Goal: Task Accomplishment & Management: Use online tool/utility

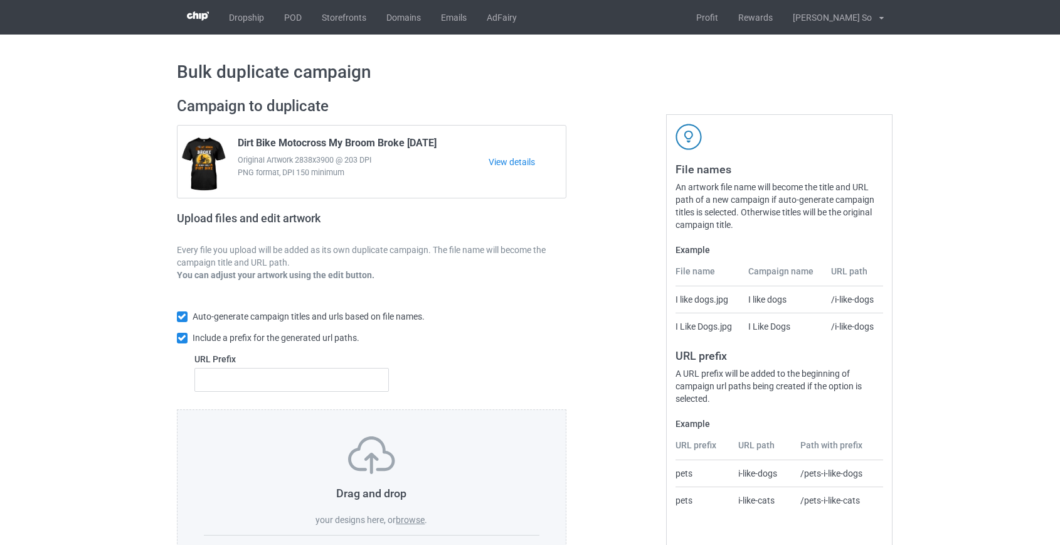
click at [412, 516] on label "browse" at bounding box center [410, 519] width 29 height 10
click at [0, 0] on input "browse" at bounding box center [0, 0] width 0 height 0
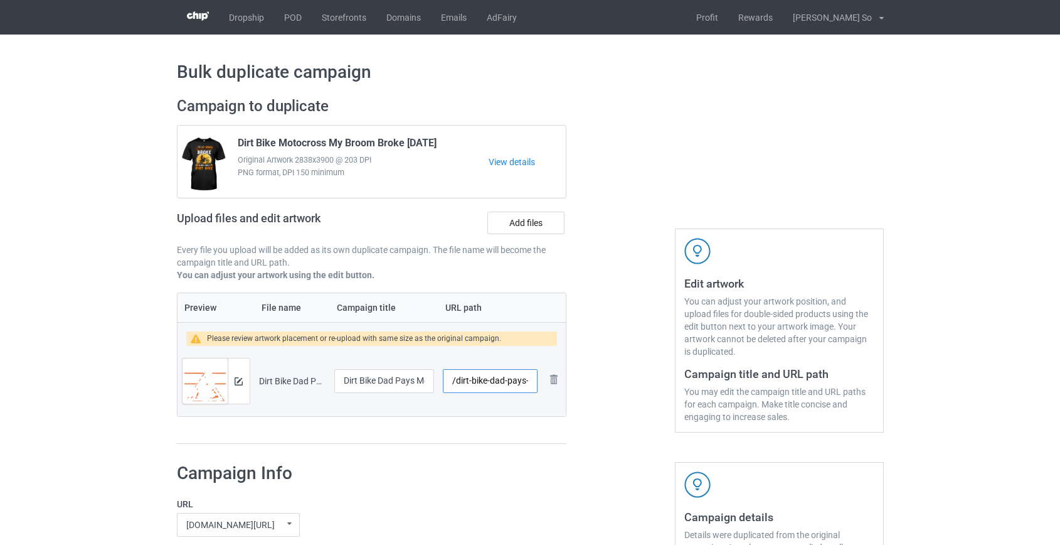
drag, startPoint x: 460, startPoint y: 378, endPoint x: 503, endPoint y: 381, distance: 42.8
click at [503, 380] on input "/dirt-bike-dad-pays-mom-prays" at bounding box center [490, 381] width 94 height 24
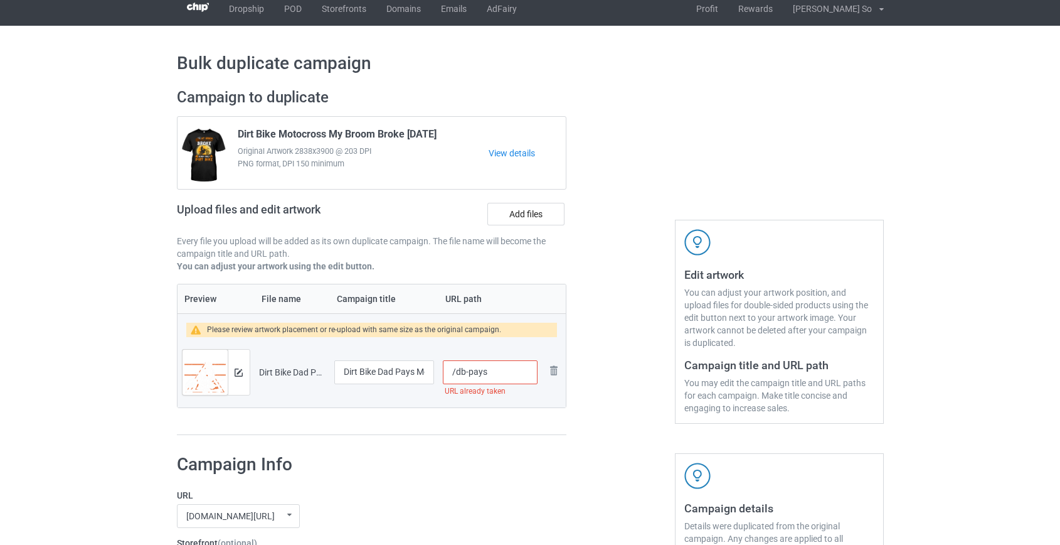
click at [469, 371] on input "/db-pays" at bounding box center [490, 372] width 94 height 24
type input "/dbpays"
click at [238, 370] on img at bounding box center [239, 372] width 8 height 8
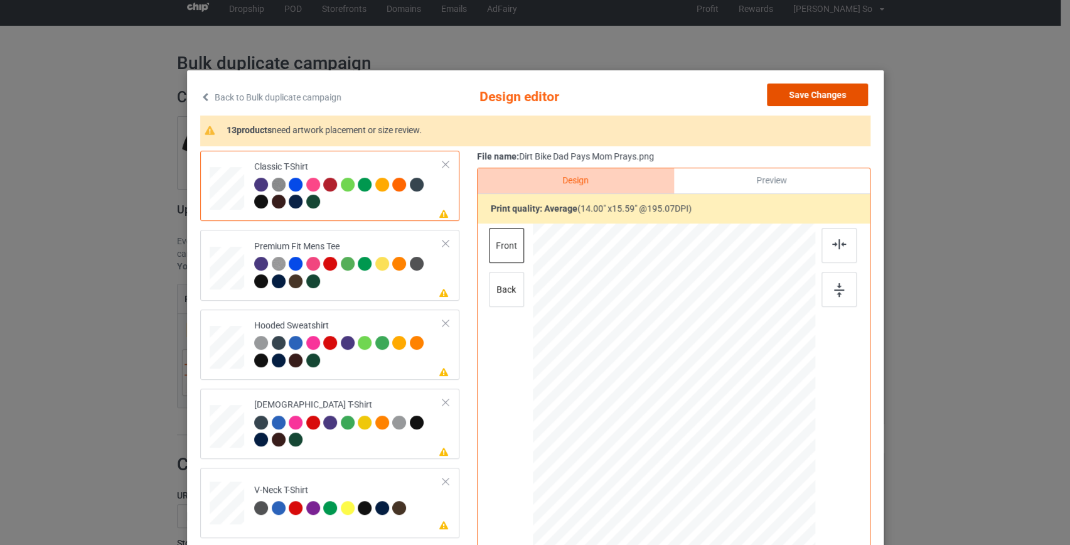
click at [846, 100] on button "Save Changes" at bounding box center [817, 94] width 101 height 23
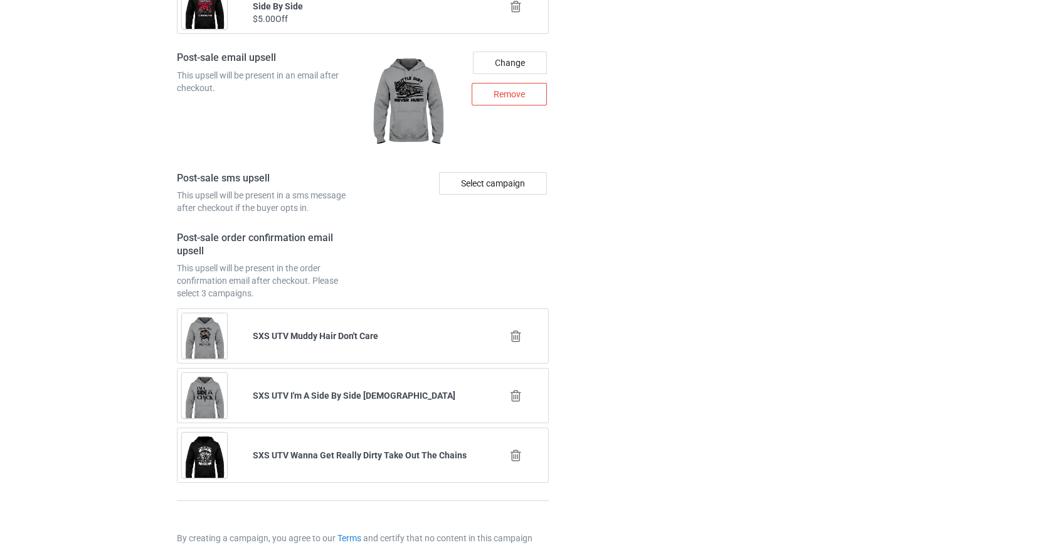
scroll to position [1743, 0]
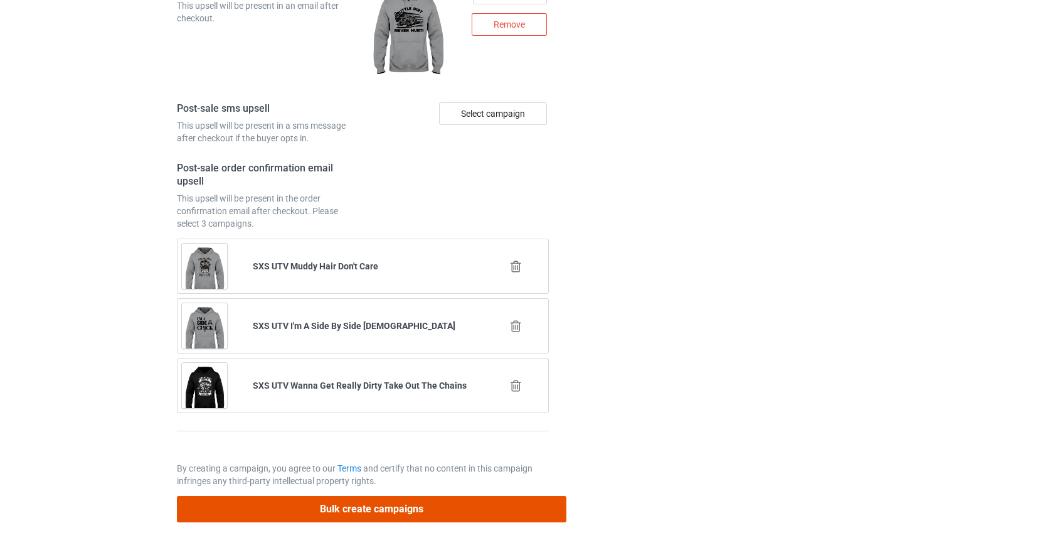
click at [430, 508] on button "Bulk create campaigns" at bounding box center [372, 509] width 390 height 26
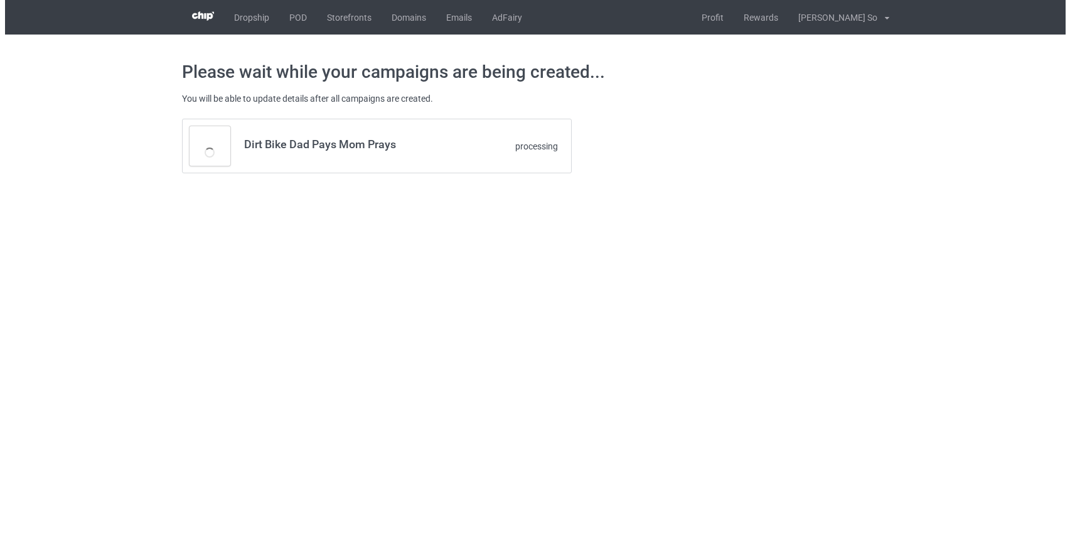
scroll to position [0, 0]
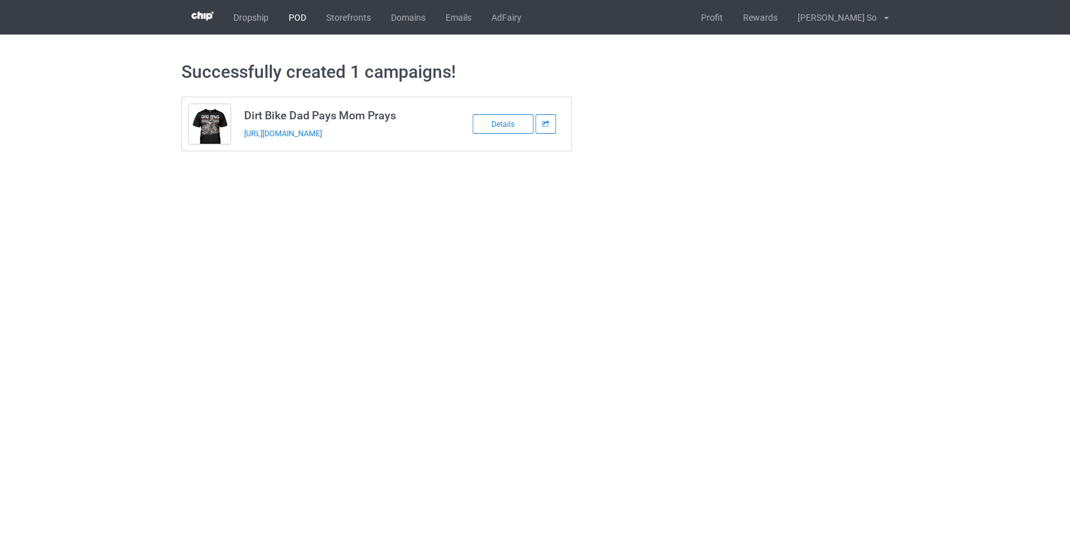
click at [297, 18] on link "POD" at bounding box center [298, 17] width 38 height 35
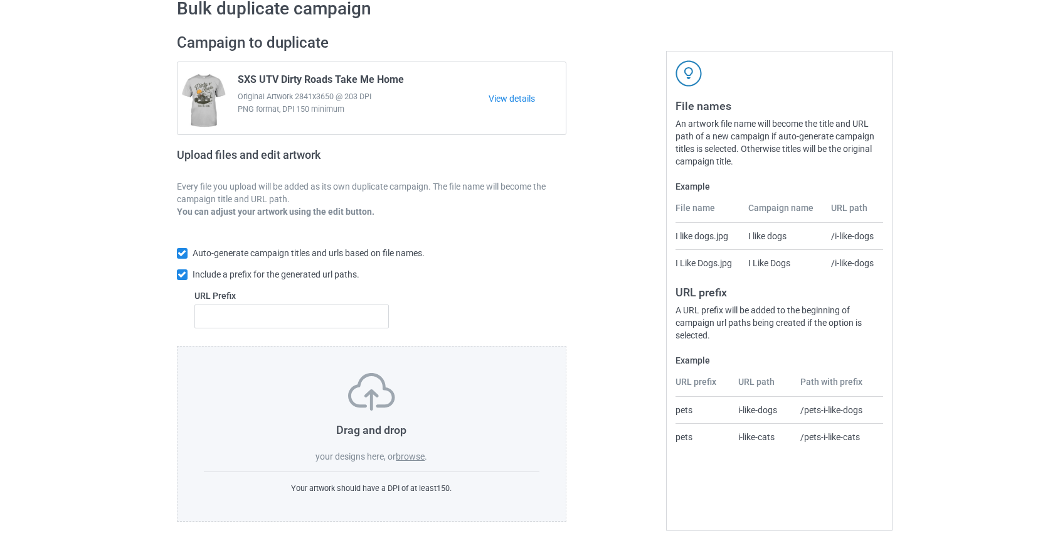
scroll to position [65, 0]
click at [407, 452] on label "browse" at bounding box center [410, 454] width 29 height 10
click at [0, 0] on input "browse" at bounding box center [0, 0] width 0 height 0
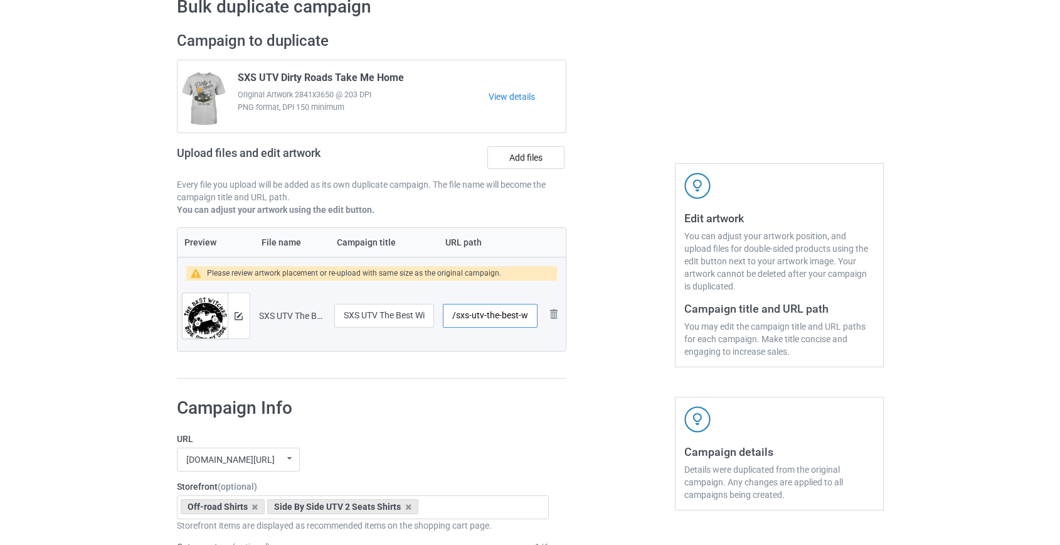
scroll to position [0, 88]
drag, startPoint x: 471, startPoint y: 312, endPoint x: 500, endPoint y: 313, distance: 29.5
click at [500, 313] on input "/sxs-utv-the-best-witches-ride-side-by-side" at bounding box center [490, 316] width 94 height 24
drag, startPoint x: 484, startPoint y: 312, endPoint x: 509, endPoint y: 388, distance: 80.6
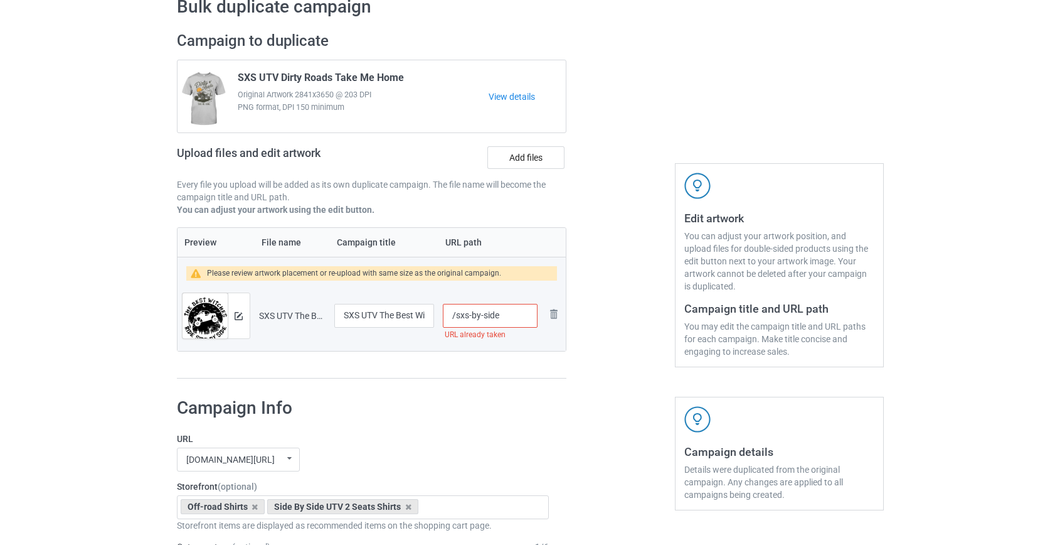
click at [484, 313] on input "/sxs-by-side" at bounding box center [490, 316] width 94 height 24
click at [473, 317] on input "/sxs-byside" at bounding box center [490, 316] width 94 height 24
click at [493, 309] on input "/sxsbyside" at bounding box center [490, 316] width 94 height 24
type input "/sxsbysidebest"
click at [236, 314] on img at bounding box center [239, 316] width 8 height 8
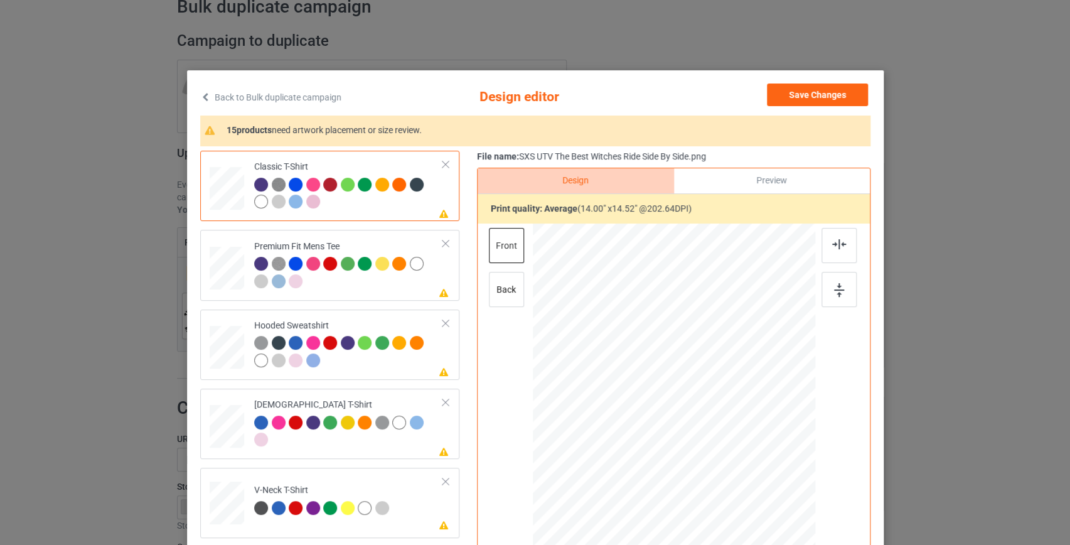
click at [317, 93] on link "Back to Bulk duplicate campaign" at bounding box center [270, 97] width 141 height 28
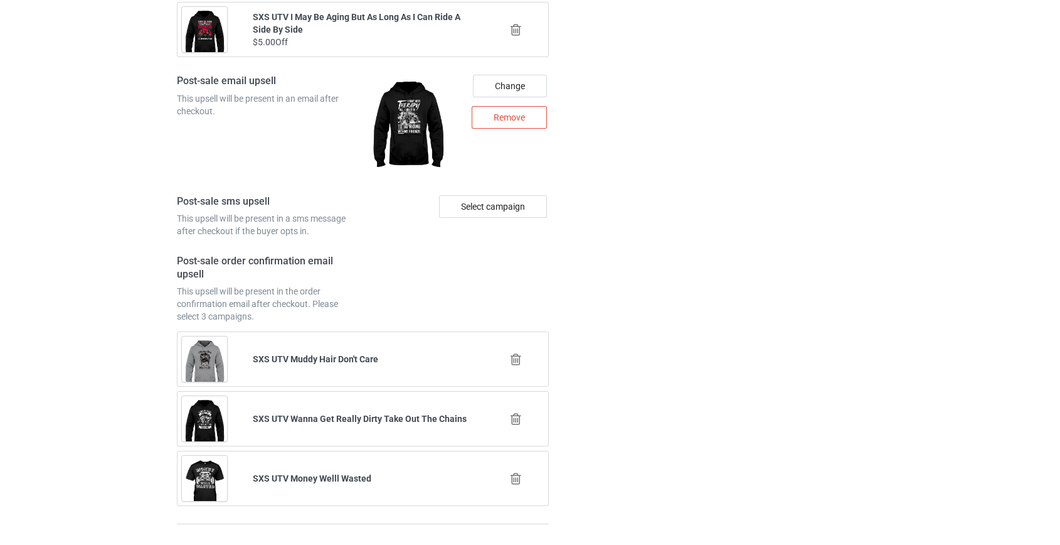
scroll to position [1743, 0]
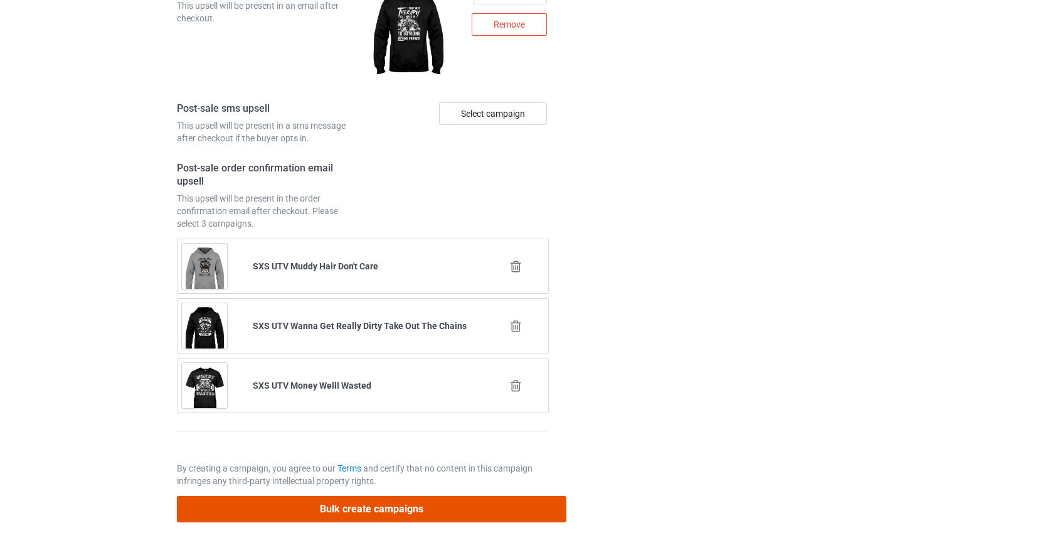
click at [393, 505] on button "Bulk create campaigns" at bounding box center [372, 509] width 390 height 26
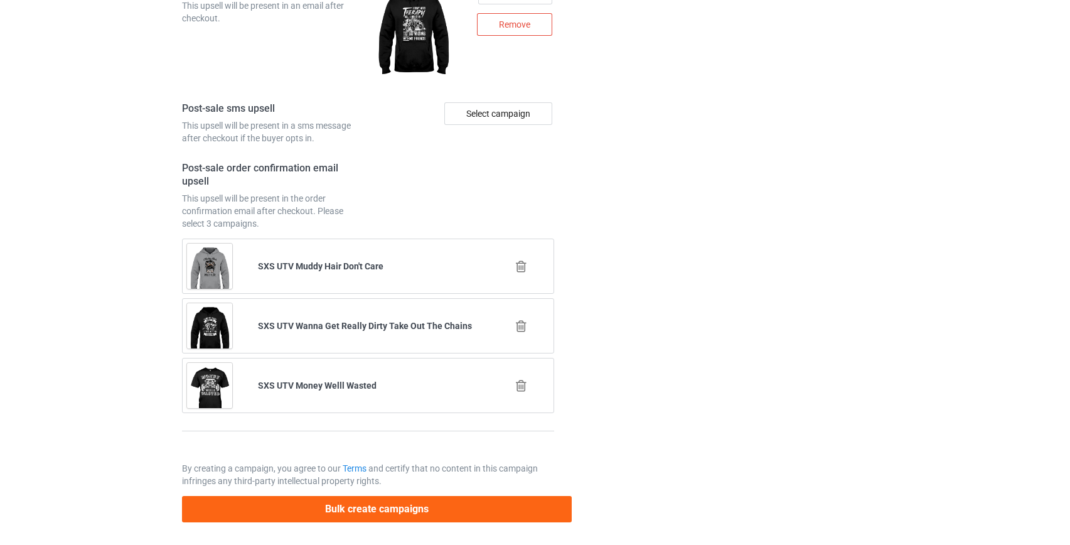
scroll to position [0, 0]
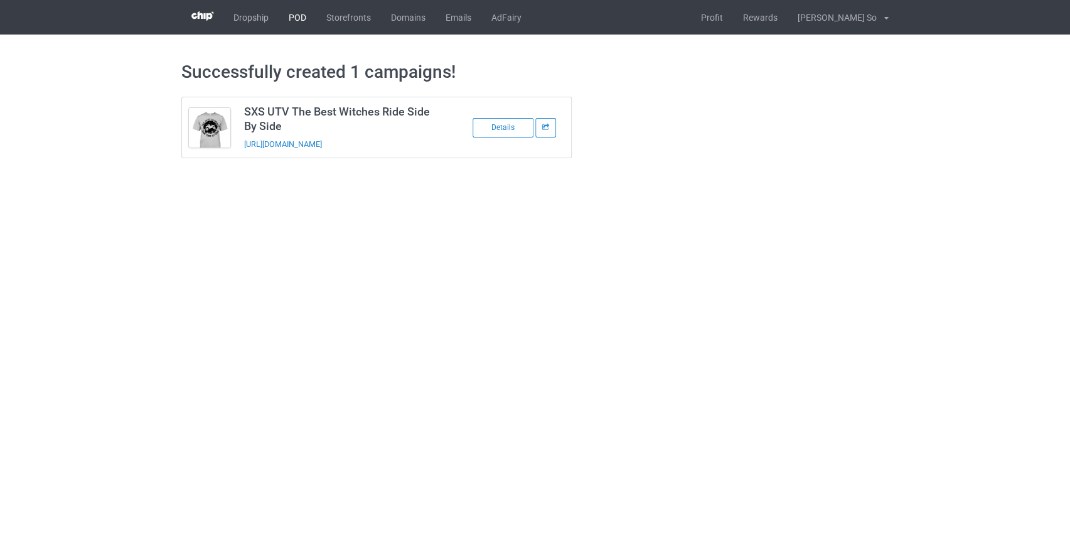
click at [303, 21] on link "POD" at bounding box center [298, 17] width 38 height 35
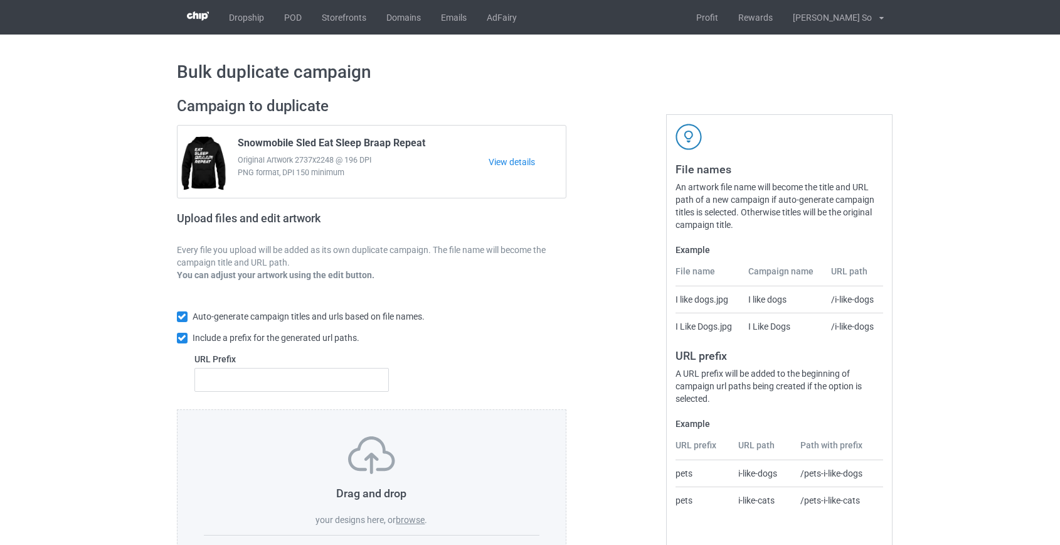
click at [406, 521] on label "browse" at bounding box center [410, 519] width 29 height 10
click at [0, 0] on input "browse" at bounding box center [0, 0] width 0 height 0
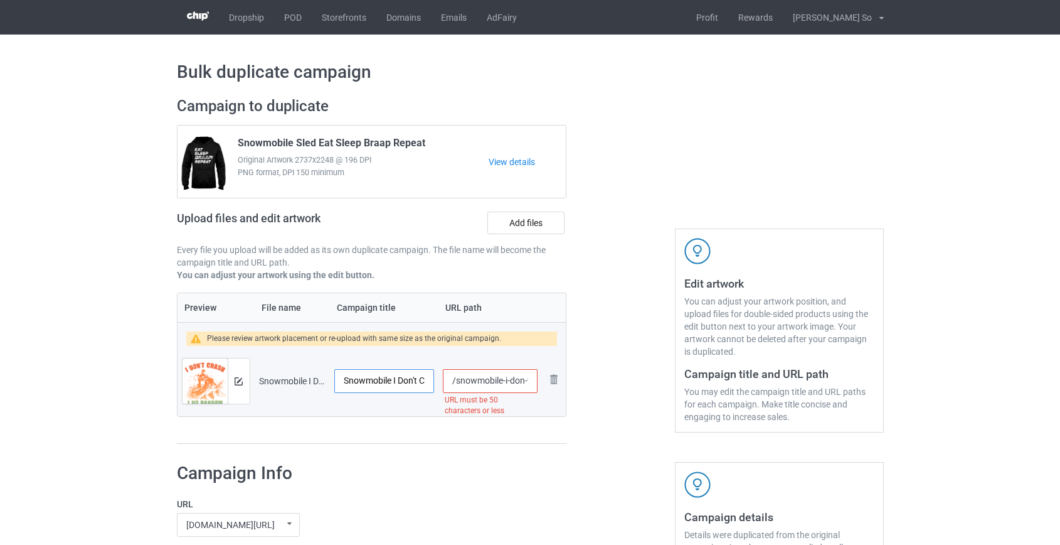
click at [390, 380] on input "Snowmobile I Don't Crash I Do Random Gravity Checks" at bounding box center [384, 381] width 100 height 24
type input "Snowmobile Sled I Don't Crash I Do Random Gravity Checks"
click at [464, 378] on input "/snowmobile-i-don-t-crash-i-do-random-gravity-checks" at bounding box center [490, 381] width 94 height 24
drag, startPoint x: 501, startPoint y: 380, endPoint x: 479, endPoint y: 382, distance: 22.7
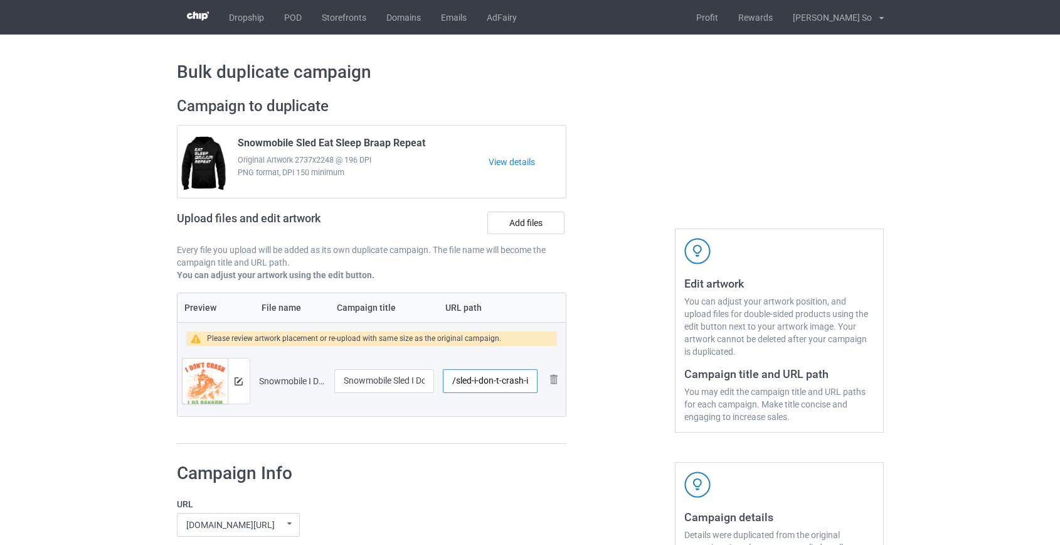
click at [479, 382] on input "/sled-i-don-t-crash-i-do-random-gravity-checks" at bounding box center [490, 381] width 94 height 24
drag, startPoint x: 503, startPoint y: 378, endPoint x: 977, endPoint y: 494, distance: 487.7
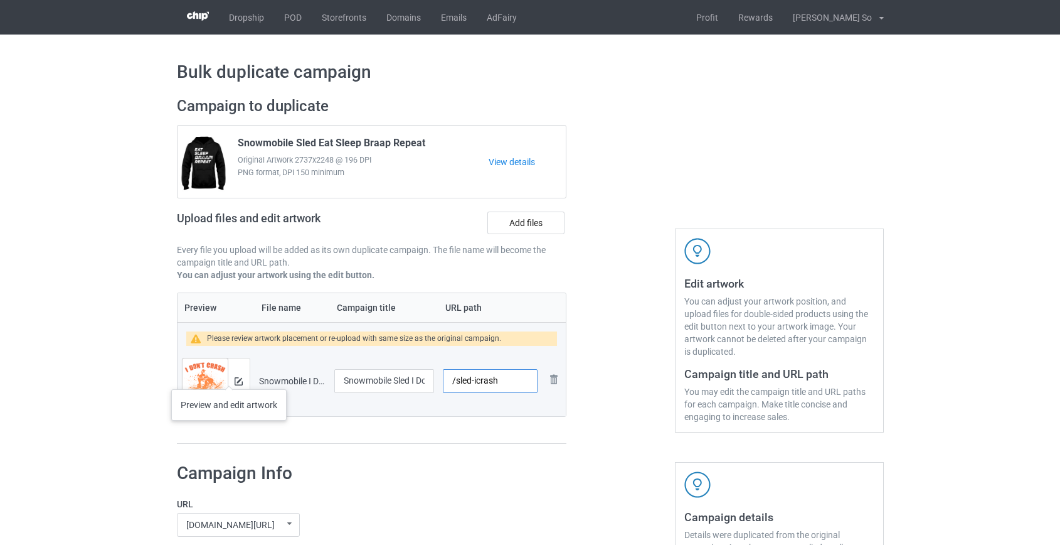
type input "/sled-icrash"
click at [229, 376] on div at bounding box center [239, 380] width 22 height 45
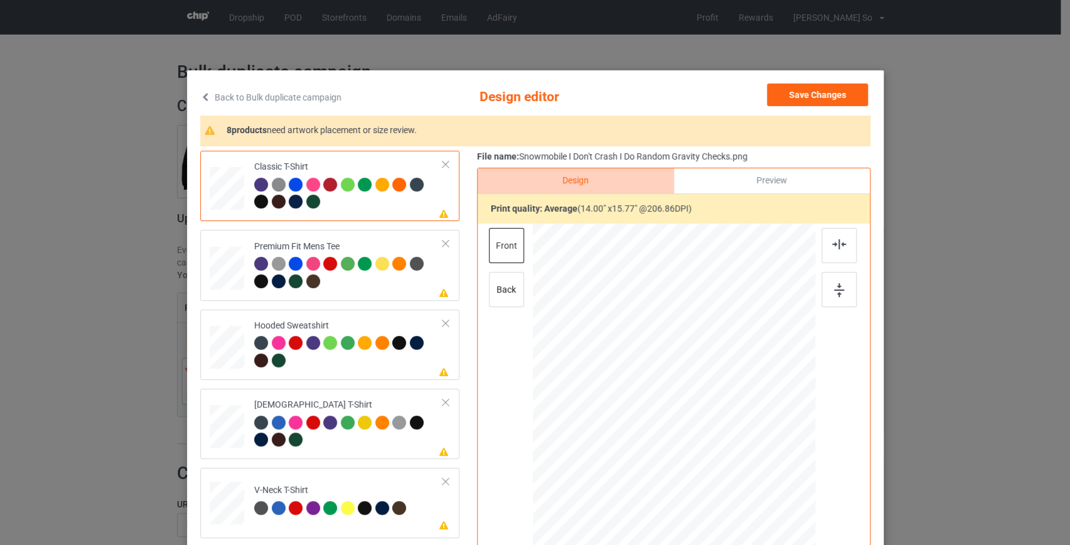
click at [304, 97] on link "Back to Bulk duplicate campaign" at bounding box center [270, 97] width 141 height 28
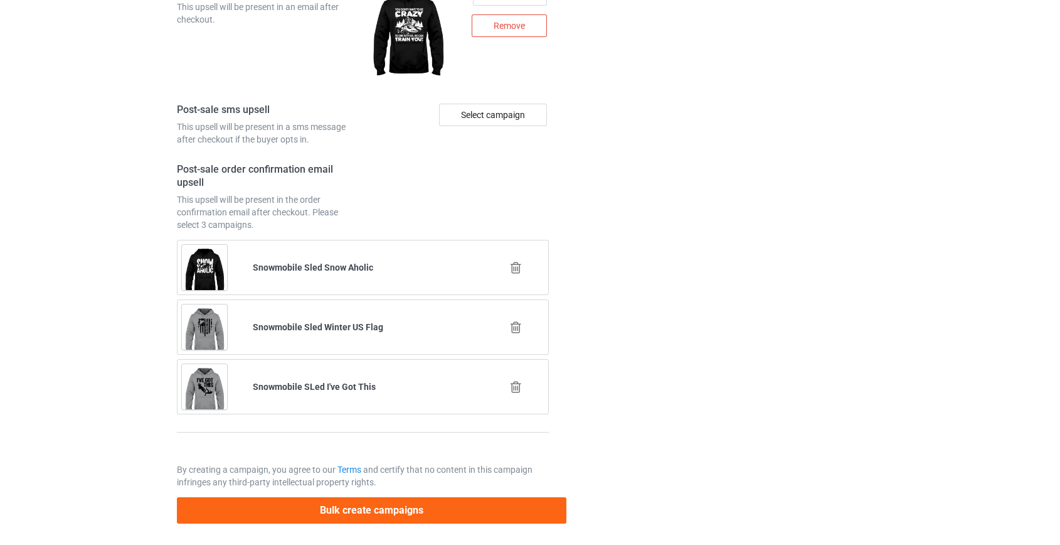
scroll to position [1743, 0]
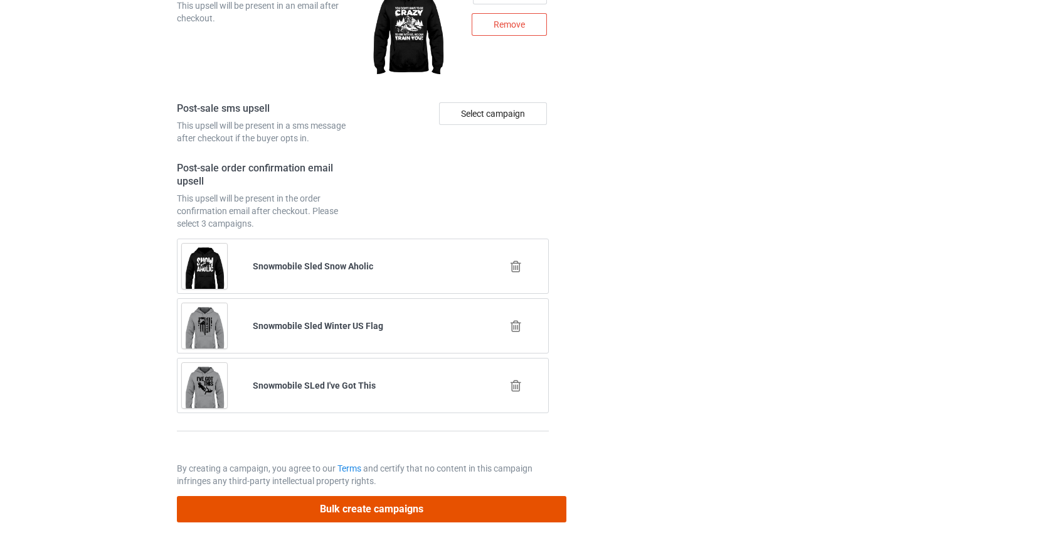
click at [356, 503] on button "Bulk create campaigns" at bounding box center [372, 509] width 390 height 26
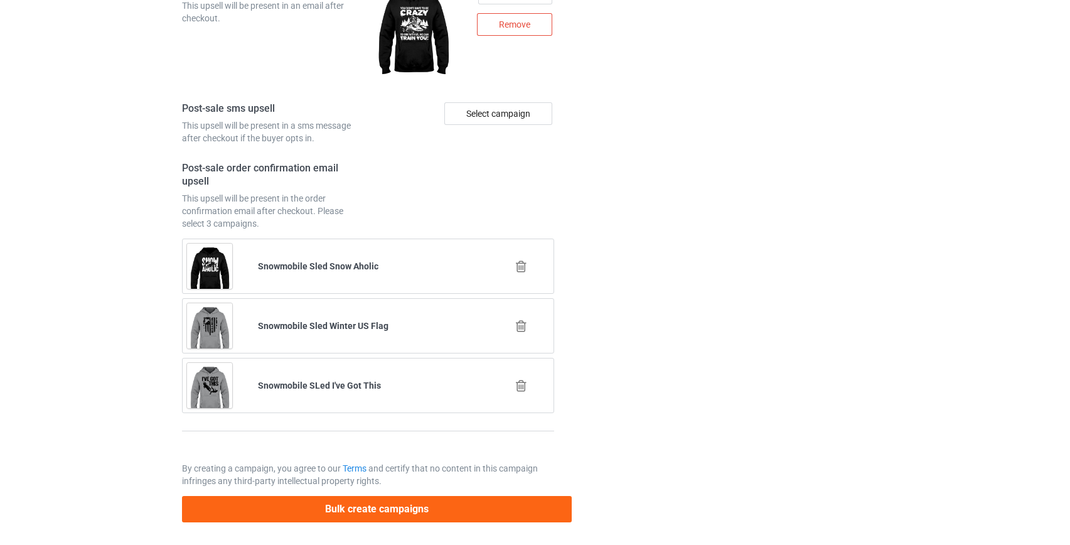
scroll to position [0, 0]
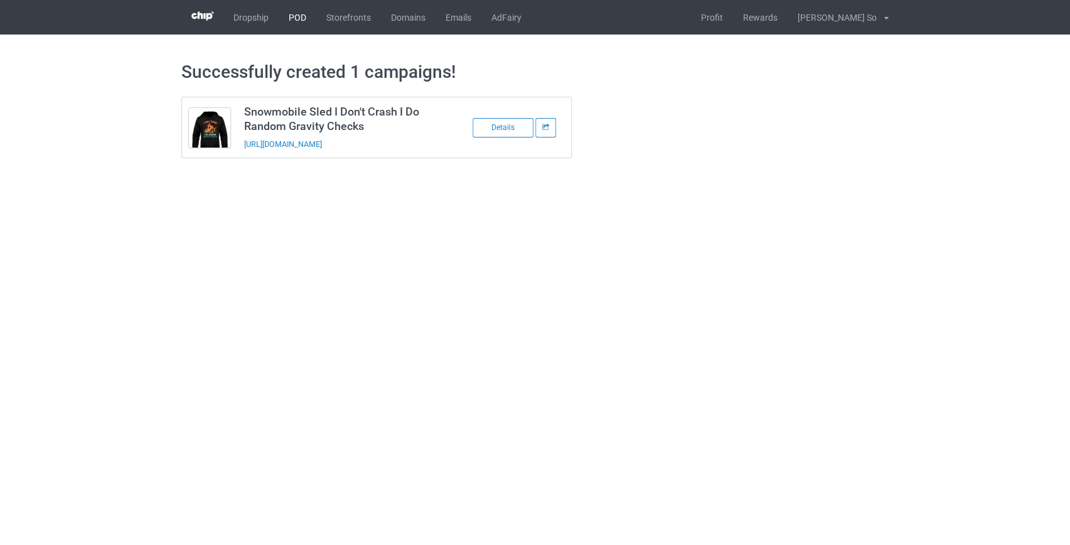
click at [289, 13] on link "POD" at bounding box center [298, 17] width 38 height 35
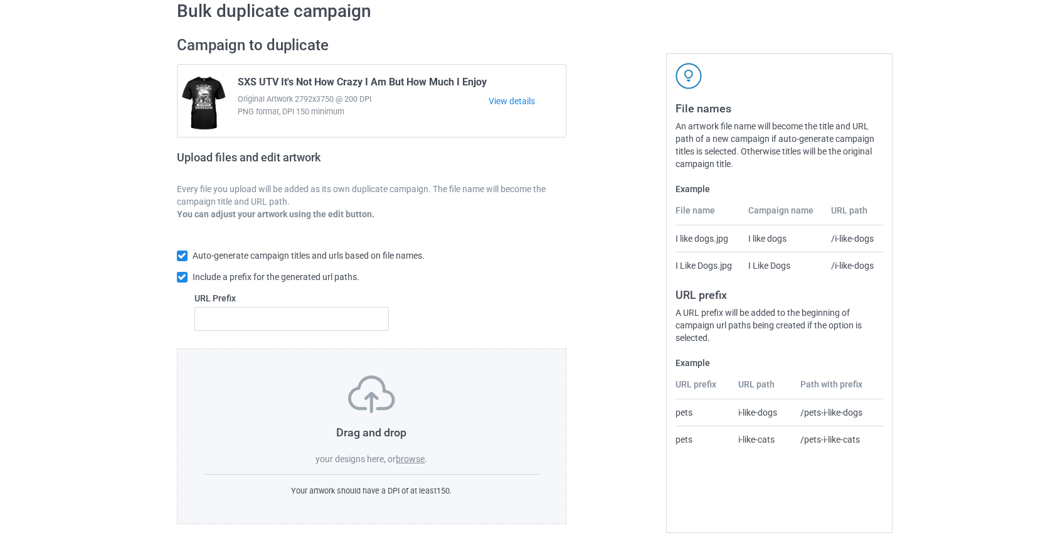
scroll to position [65, 0]
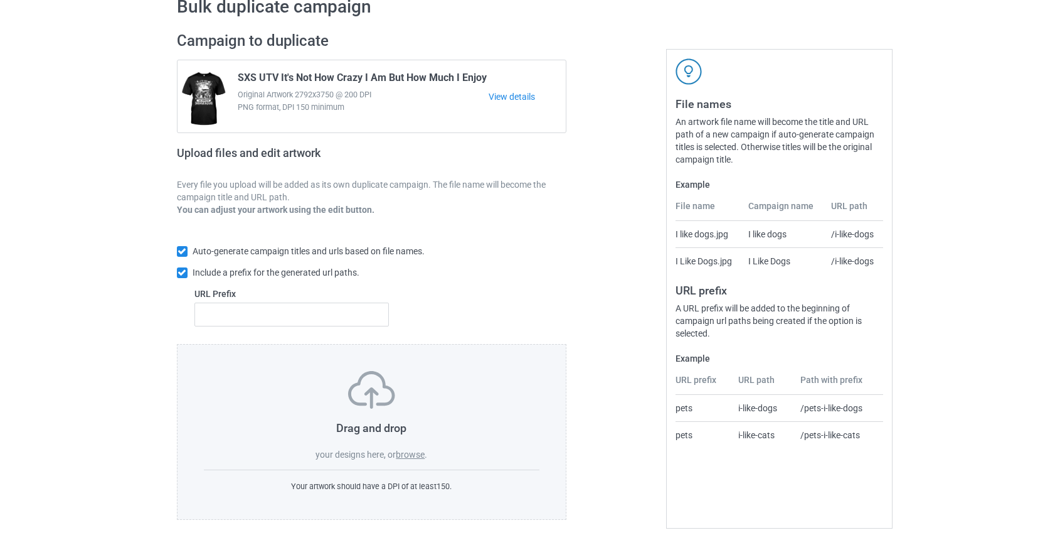
click at [409, 450] on label "browse" at bounding box center [410, 454] width 29 height 10
click at [0, 0] on input "browse" at bounding box center [0, 0] width 0 height 0
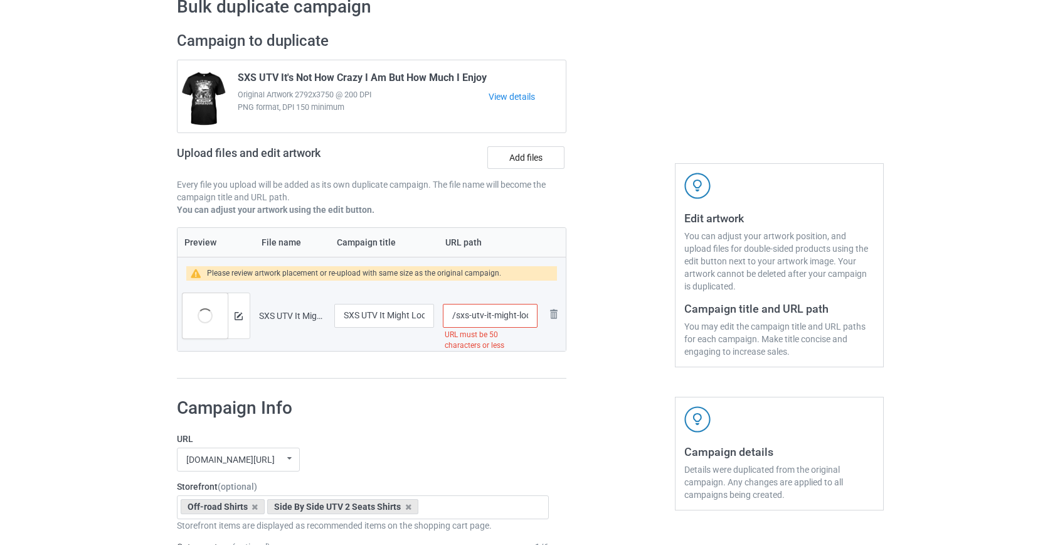
scroll to position [0, 267]
drag, startPoint x: 469, startPoint y: 313, endPoint x: 508, endPoint y: 322, distance: 40.6
click at [507, 322] on input "/sxs-utv-it-might-look-like-i-m-listenning-to-you-but-in-my-head-i-m-riding-my-…" at bounding box center [490, 316] width 94 height 24
click at [489, 317] on input "/sxs-utv-it-might-look-like-i-m-listenning-to-you-but-in-my-head-i-m-riding-my-…" at bounding box center [490, 316] width 94 height 24
drag, startPoint x: 507, startPoint y: 311, endPoint x: 742, endPoint y: 312, distance: 234.7
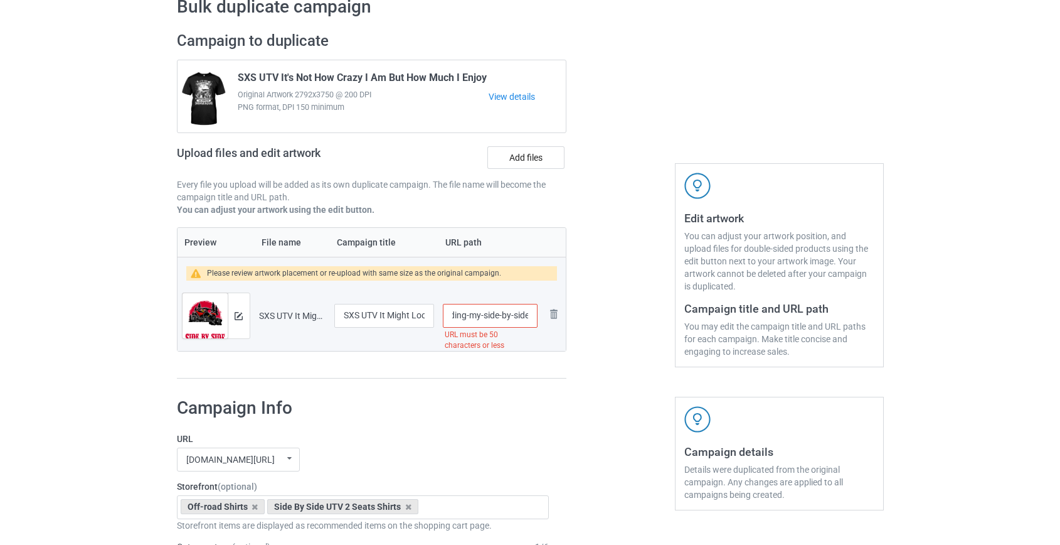
click at [742, 312] on div "Campaign to duplicate SXS UTV It's Not How Crazy I Am But How Much I Enjoy Orig…" at bounding box center [530, 205] width 725 height 365
drag, startPoint x: 489, startPoint y: 313, endPoint x: 471, endPoint y: 314, distance: 18.9
click at [471, 314] on input "/sxs-utv-it-might-look-like-i-m-listenning-to-you-but-in-my-head-i-m-riding-my" at bounding box center [490, 316] width 94 height 24
type input "/sxs-riding-my"
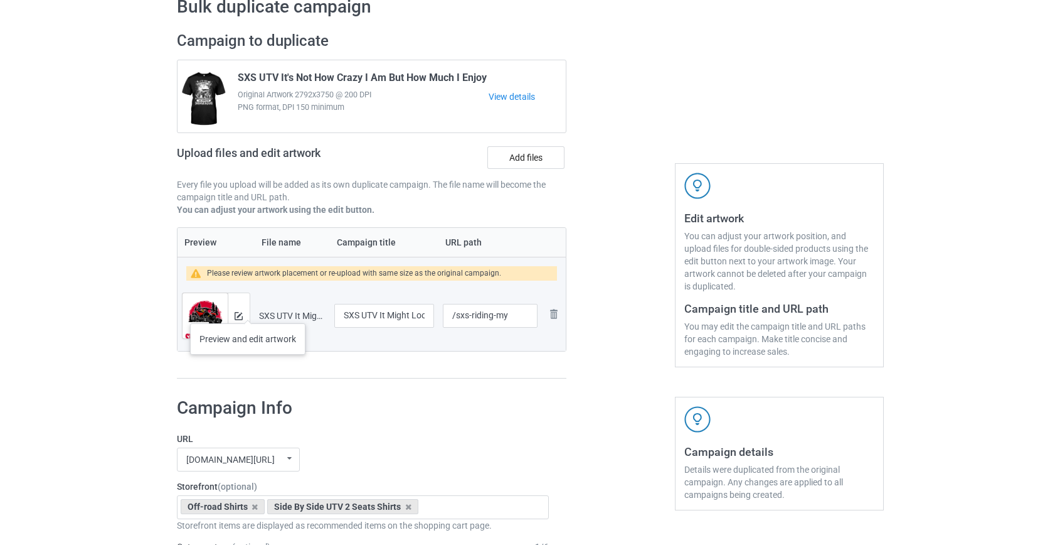
click at [247, 311] on div at bounding box center [239, 315] width 22 height 45
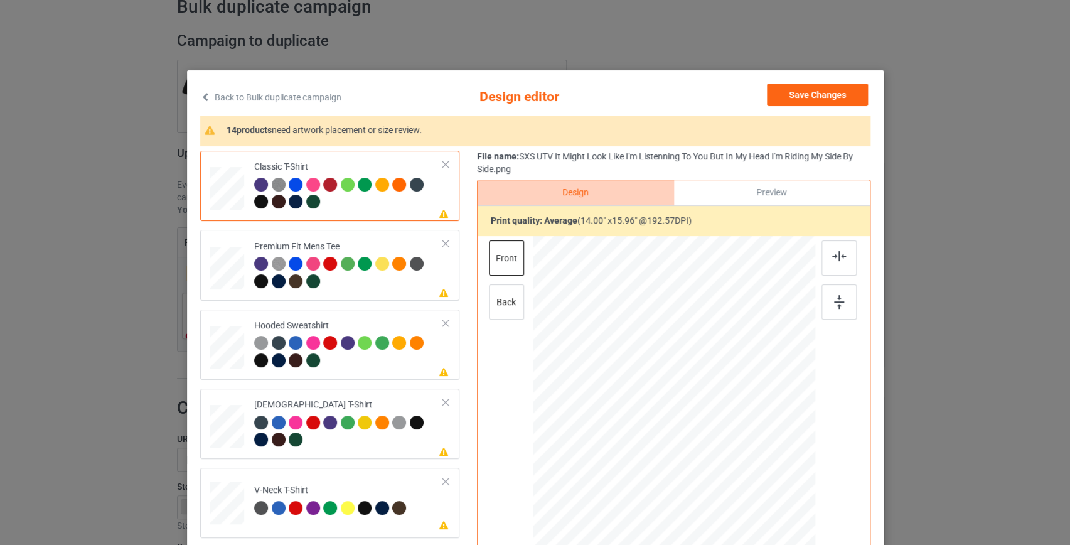
click at [283, 102] on link "Back to Bulk duplicate campaign" at bounding box center [270, 97] width 141 height 28
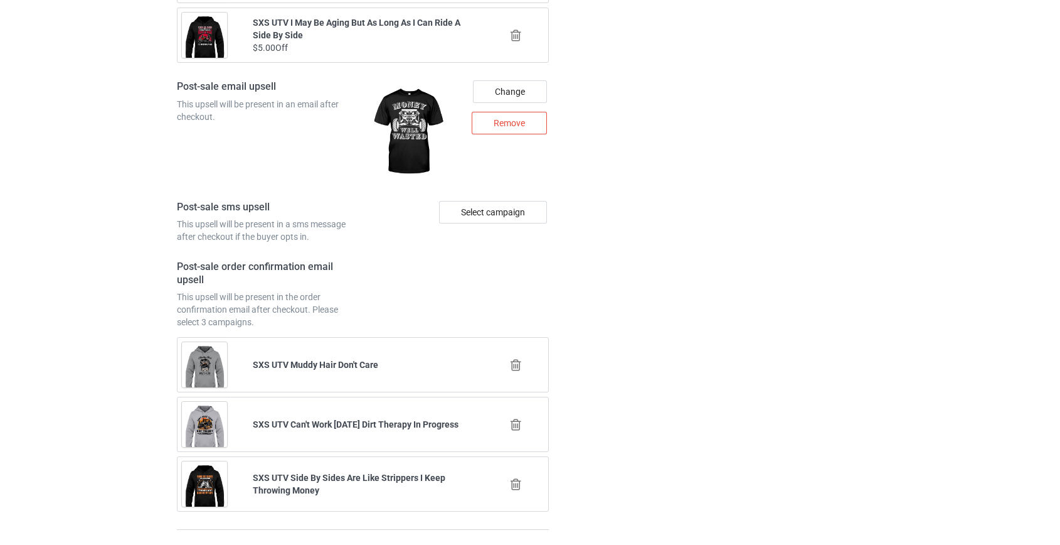
scroll to position [1743, 0]
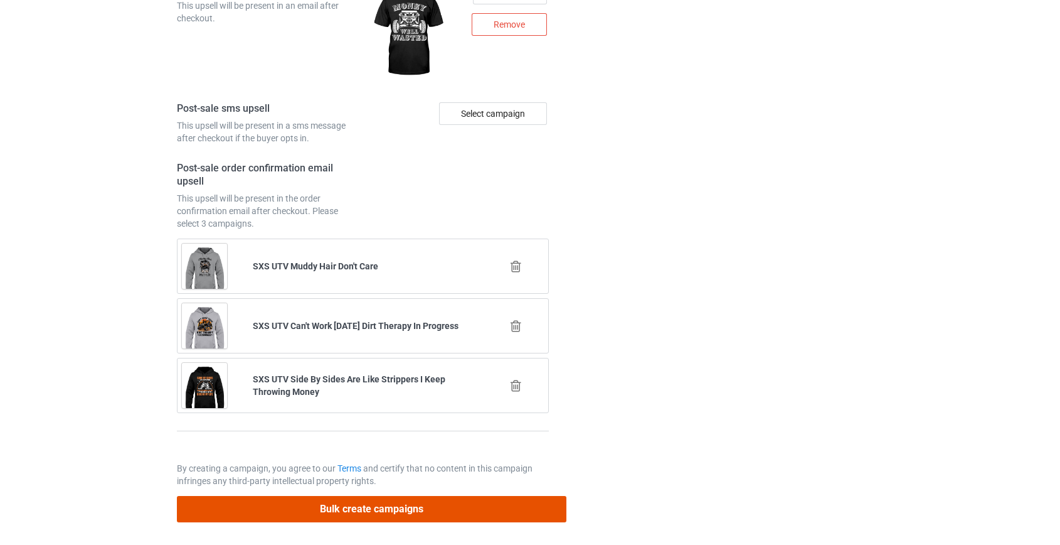
click at [405, 503] on button "Bulk create campaigns" at bounding box center [372, 509] width 390 height 26
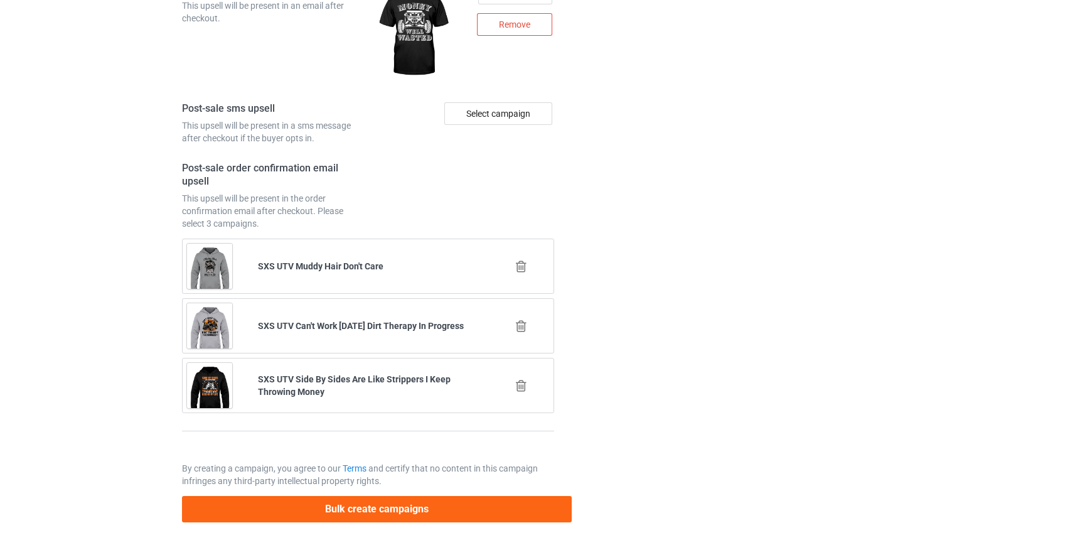
scroll to position [0, 0]
